Goal: Transaction & Acquisition: Book appointment/travel/reservation

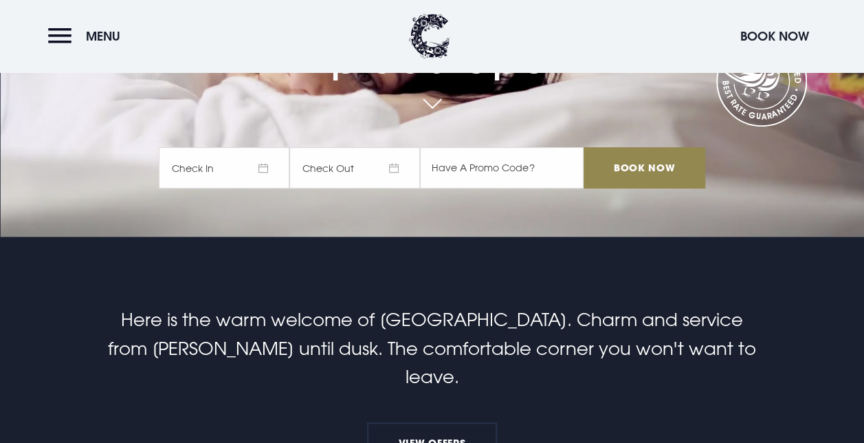
click at [235, 166] on span "Check In" at bounding box center [224, 167] width 131 height 41
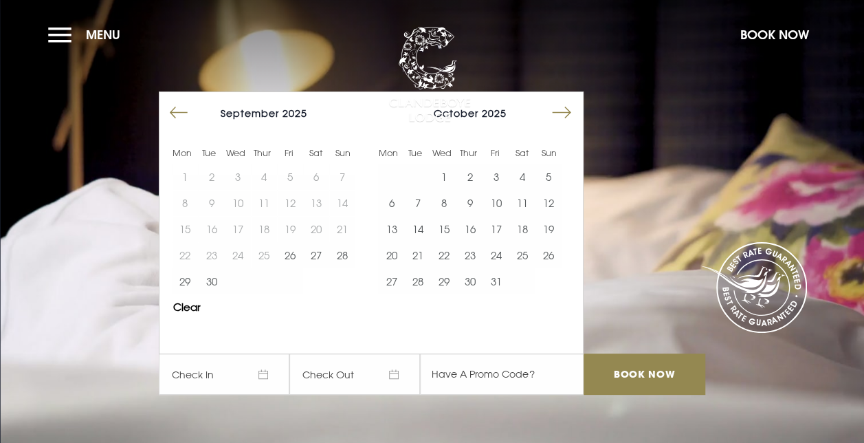
click at [580, 120] on div at bounding box center [570, 116] width 28 height 32
click at [571, 116] on button "Move forward to switch to the next month." at bounding box center [562, 113] width 26 height 26
click at [426, 199] on button "9" at bounding box center [417, 203] width 26 height 26
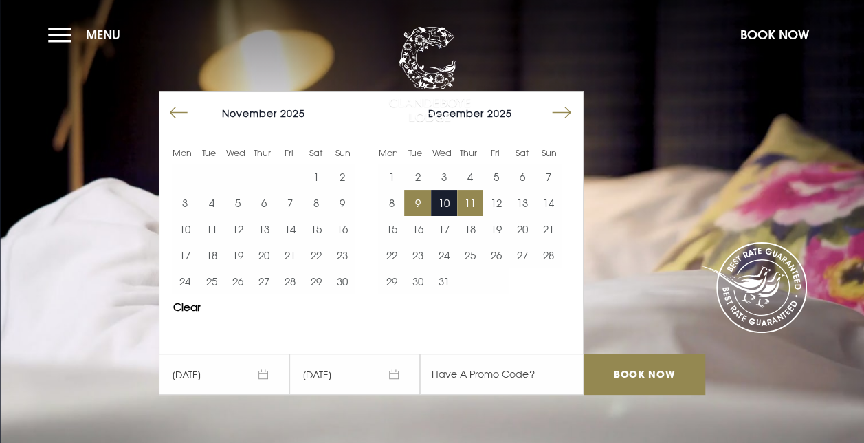
click at [470, 199] on button "11" at bounding box center [470, 203] width 26 height 26
click at [664, 359] on input "Book Now" at bounding box center [644, 373] width 121 height 41
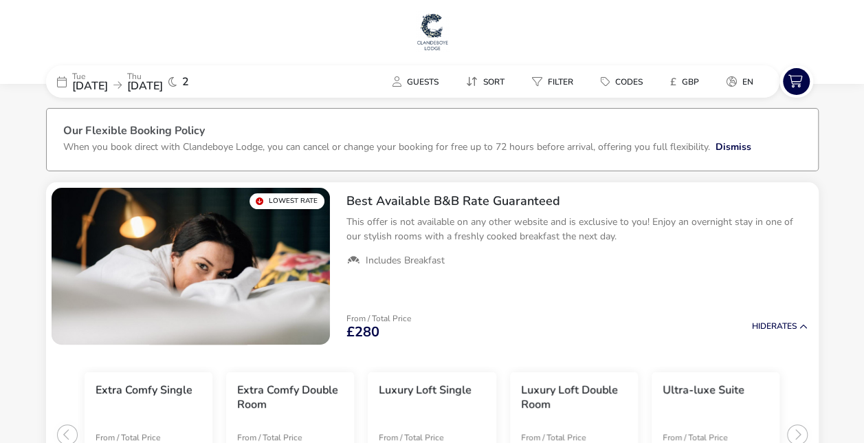
click at [246, 80] on div "Tue 09 Dec 2025 Thu 11 Dec 2025 2" at bounding box center [149, 81] width 206 height 32
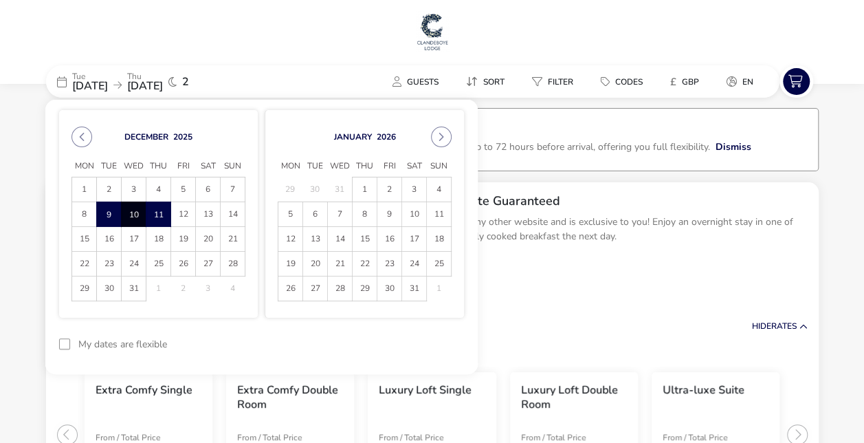
click at [281, 62] on div "Tue 09 Dec 2025 Thu 11 Dec 2025 2 Guests Sort Filter Codes £ GBP en" at bounding box center [432, 75] width 773 height 46
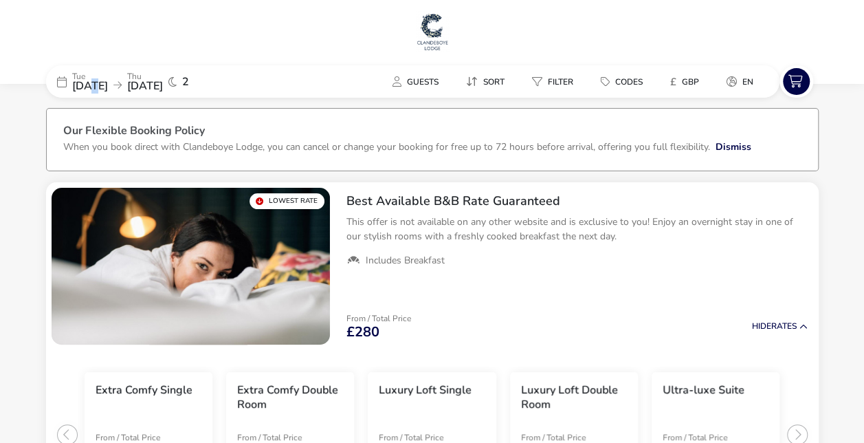
click at [93, 87] on span "09 Dec 2025" at bounding box center [90, 85] width 36 height 15
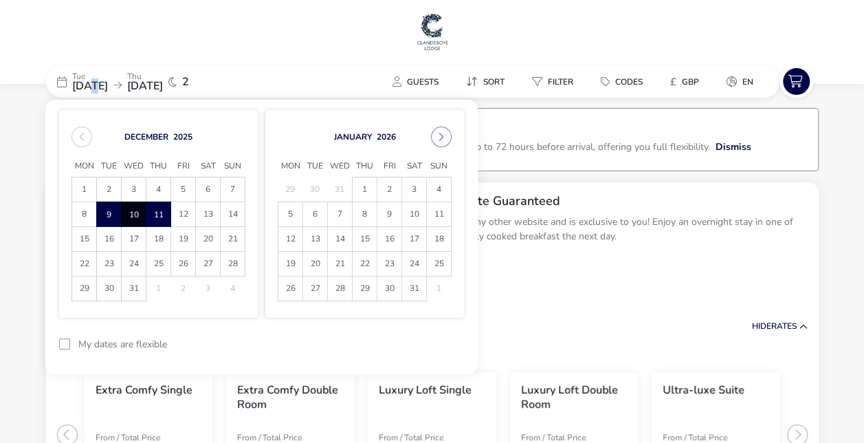
click at [94, 87] on span "09 Dec 2025" at bounding box center [90, 85] width 36 height 15
click at [162, 210] on span "11" at bounding box center [158, 214] width 24 height 24
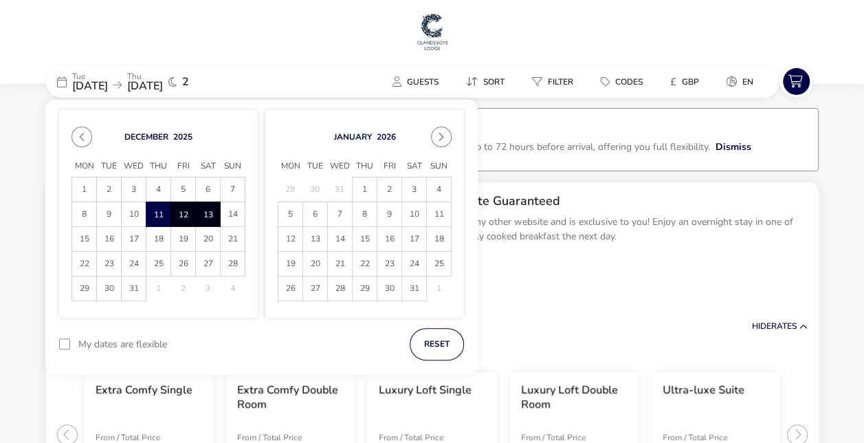
click at [208, 212] on span "13" at bounding box center [208, 214] width 24 height 24
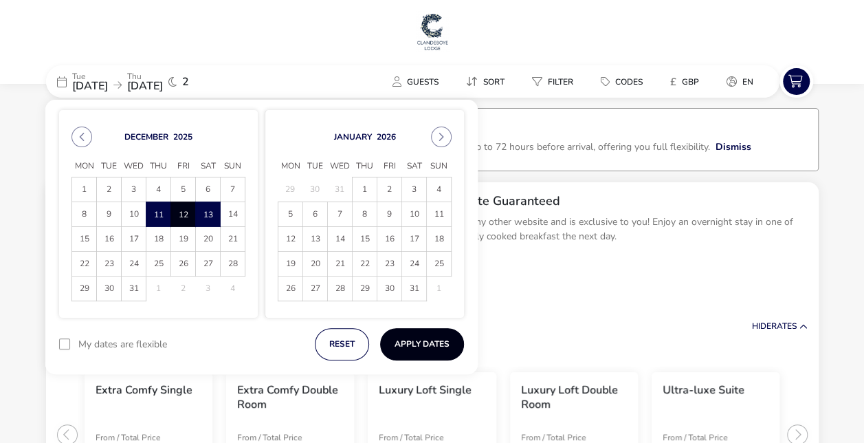
click at [428, 344] on button "Apply Dates" at bounding box center [422, 344] width 84 height 32
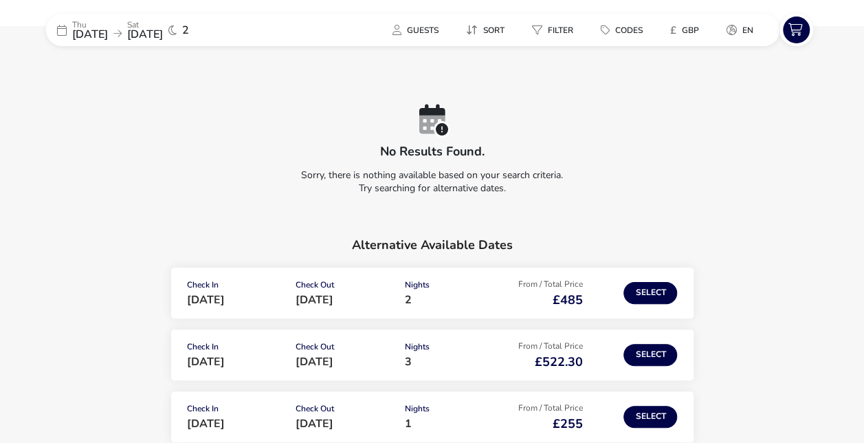
scroll to position [69, 0]
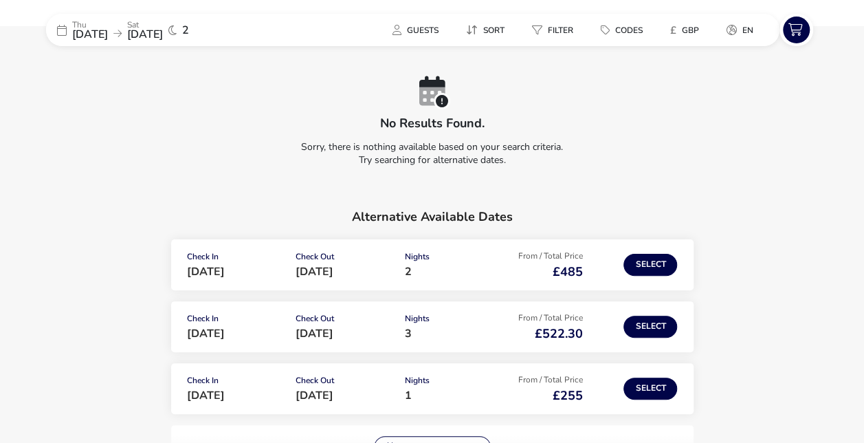
drag, startPoint x: 428, startPoint y: 96, endPoint x: 480, endPoint y: 86, distance: 53.3
click at [480, 86] on div "No results found. Sorry, there is nothing available based on your search criter…" at bounding box center [432, 124] width 773 height 96
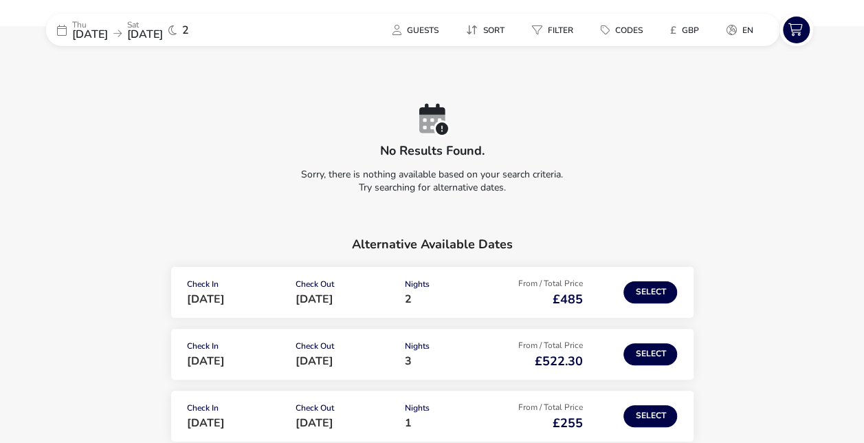
scroll to position [0, 0]
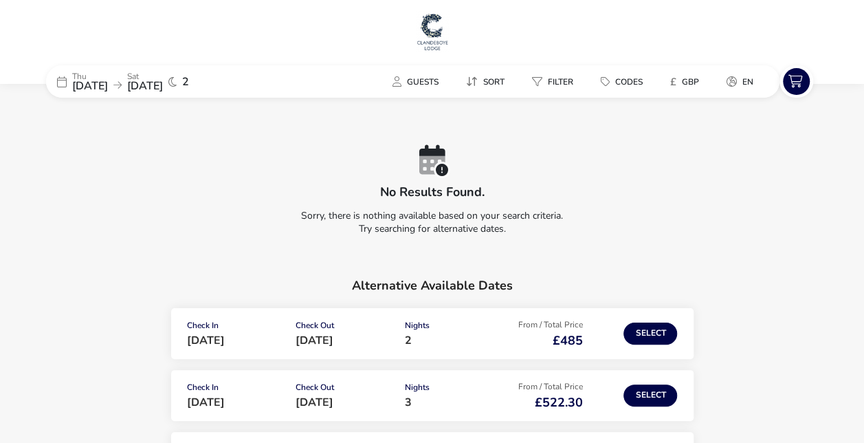
click at [108, 87] on span "11 Dec 2025" at bounding box center [90, 85] width 36 height 15
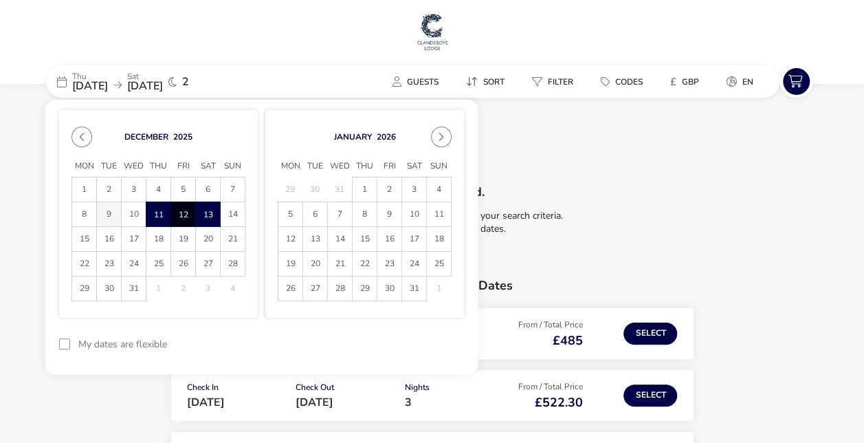
click at [109, 219] on span "9" at bounding box center [109, 214] width 24 height 24
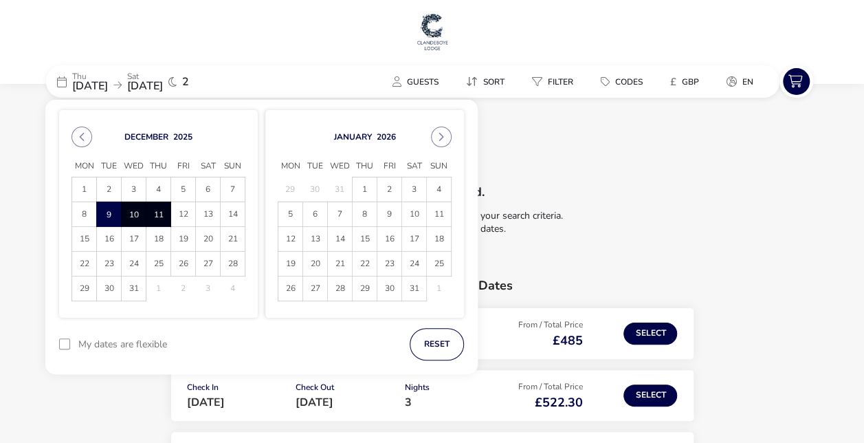
click at [154, 211] on span "11" at bounding box center [158, 214] width 24 height 24
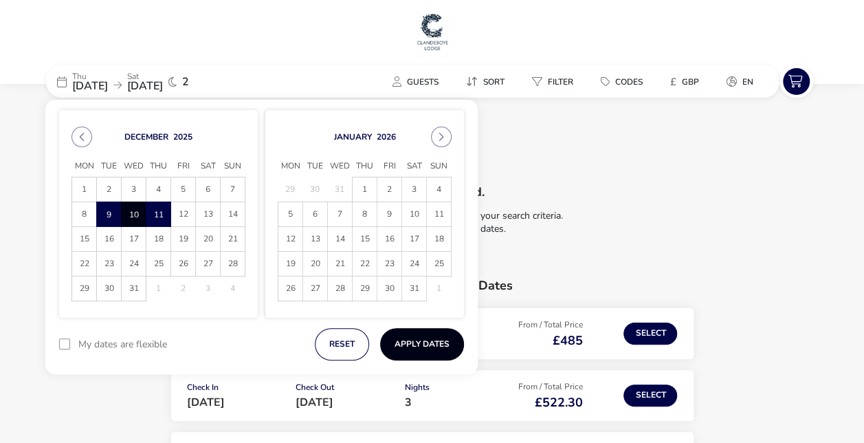
click at [446, 348] on button "Apply Dates" at bounding box center [422, 344] width 84 height 32
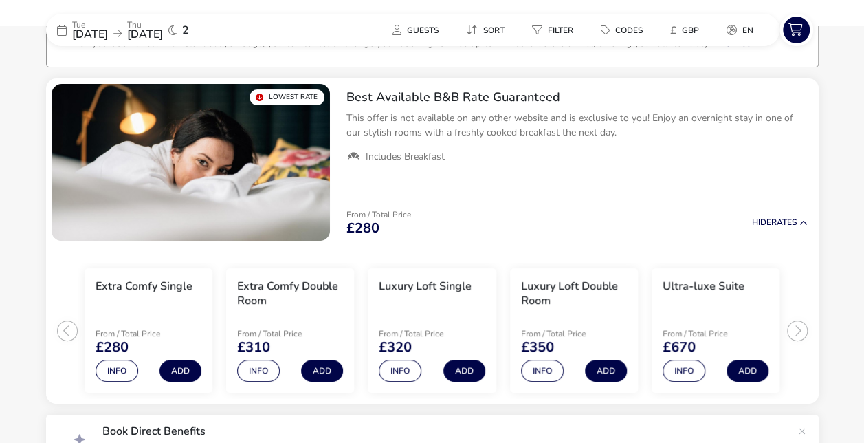
scroll to position [113, 0]
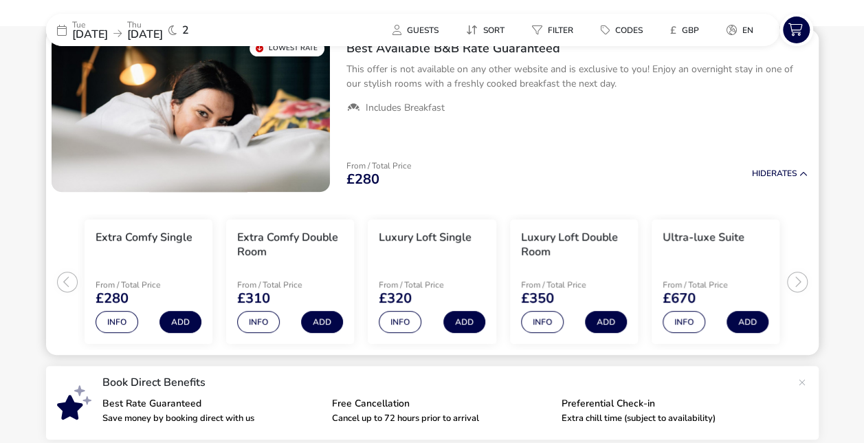
drag, startPoint x: 257, startPoint y: 162, endPoint x: 259, endPoint y: 208, distance: 46.8
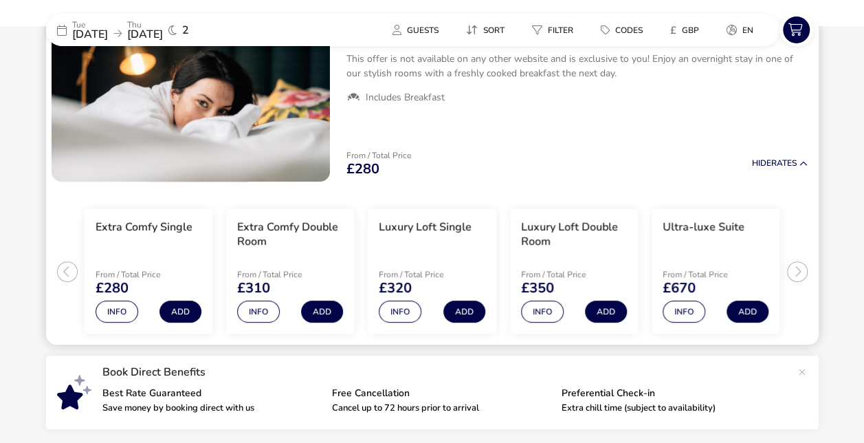
scroll to position [94, 0]
